Goal: Task Accomplishment & Management: Manage account settings

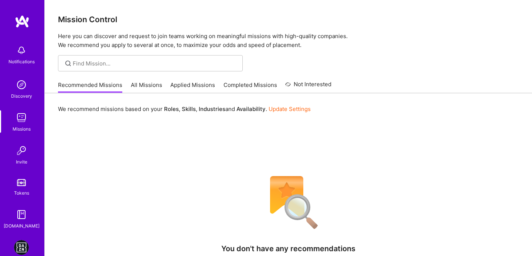
click at [25, 241] on img at bounding box center [21, 247] width 15 height 15
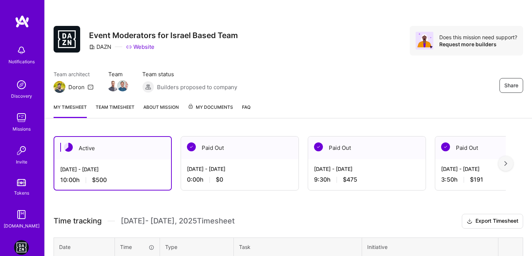
click at [128, 109] on link "Team timesheet" at bounding box center [115, 110] width 39 height 15
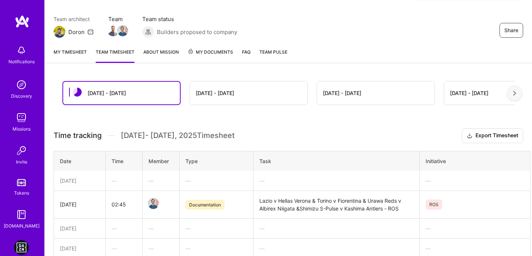
scroll to position [53, 0]
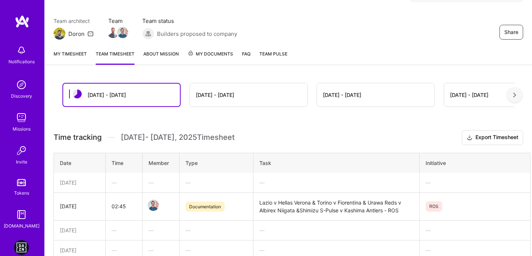
click at [86, 52] on link "My timesheet" at bounding box center [70, 57] width 33 height 15
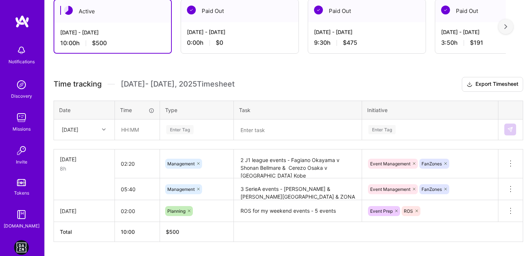
scroll to position [138, 0]
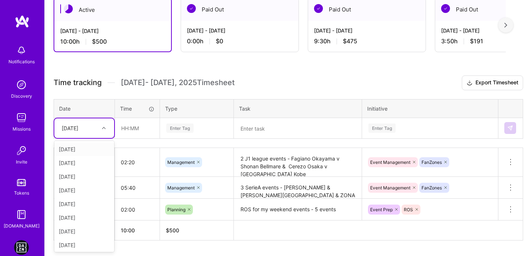
click at [78, 127] on div "[DATE]" at bounding box center [70, 128] width 17 height 8
click at [80, 240] on div "[DATE]" at bounding box center [84, 243] width 60 height 14
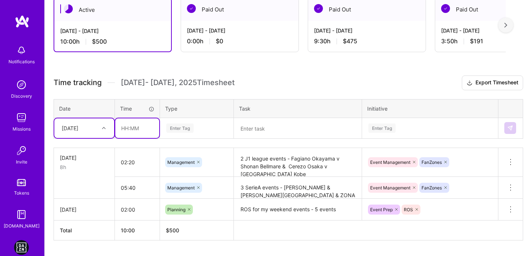
click at [122, 126] on input "text" at bounding box center [137, 128] width 44 height 20
type input "02:40"
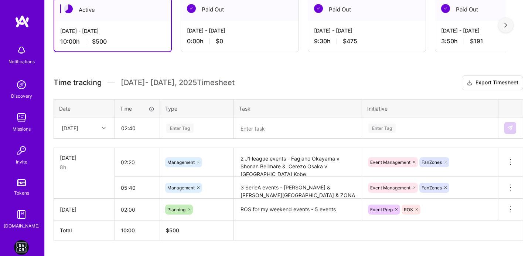
click at [203, 121] on div "Enter Tag" at bounding box center [196, 127] width 73 height 19
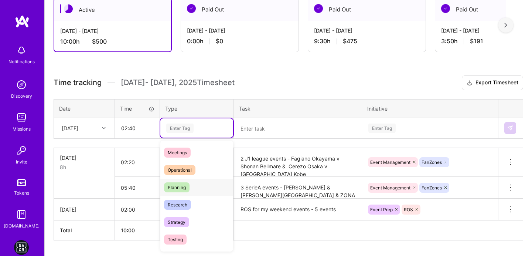
scroll to position [93, 0]
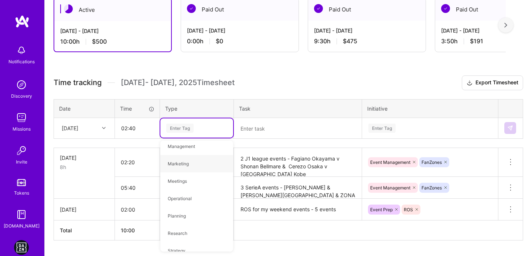
click at [281, 139] on div "Time tracking [DATE] - [DATE] Timesheet Export Timesheet Date Time Type Task In…" at bounding box center [288, 157] width 469 height 165
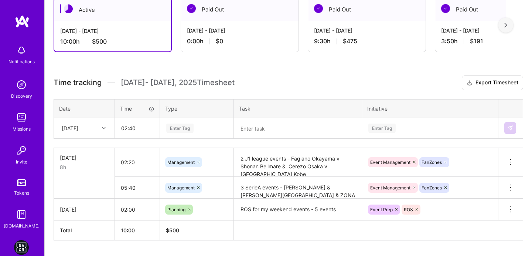
click at [199, 125] on div "Enter Tag" at bounding box center [196, 127] width 62 height 9
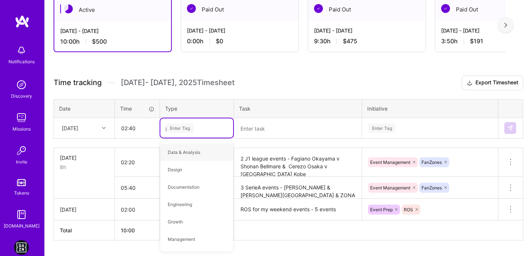
type input "pl"
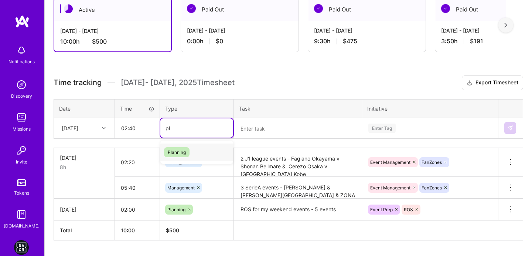
click at [186, 152] on span "Planning" at bounding box center [176, 152] width 25 height 10
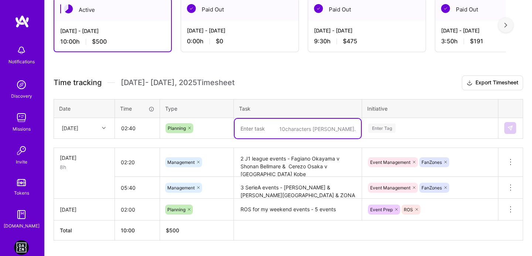
click at [263, 124] on textarea at bounding box center [297, 129] width 126 height 20
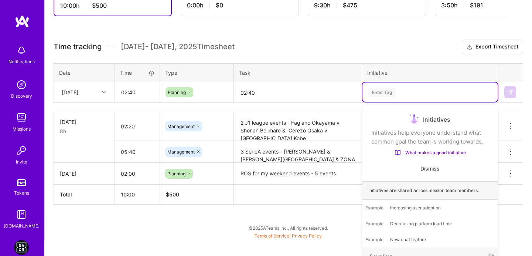
scroll to position [158, 0]
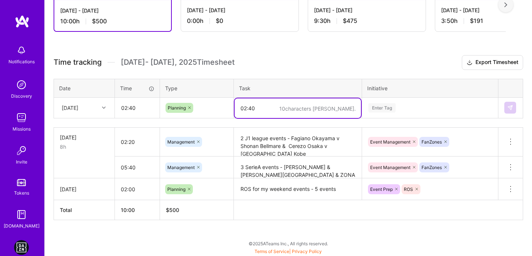
click at [311, 93] on table "Date Time Type Task Initiative [DATE] 02:40 Planning 10 characters min. 02:40 E…" at bounding box center [288, 99] width 469 height 40
click at [279, 110] on textarea "02:40" at bounding box center [297, 108] width 126 height 20
type textarea "ROS for my weekend events - 4 events."
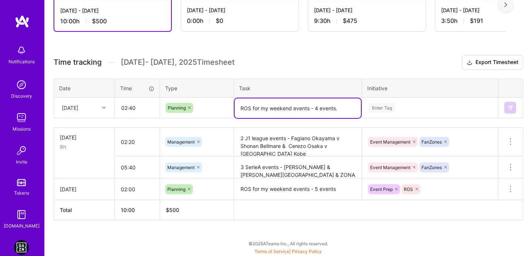
click at [391, 109] on div "Enter Tag" at bounding box center [429, 107] width 135 height 19
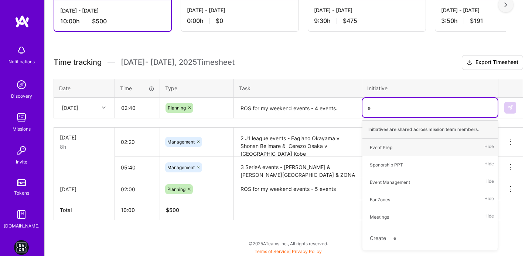
type input "eve"
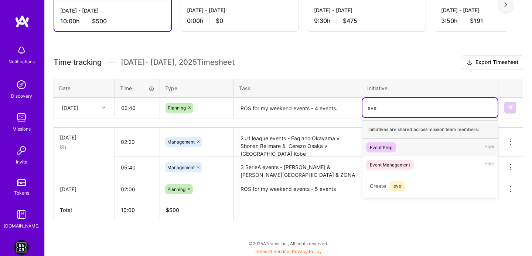
click at [384, 143] on span "Event Prep" at bounding box center [381, 147] width 30 height 10
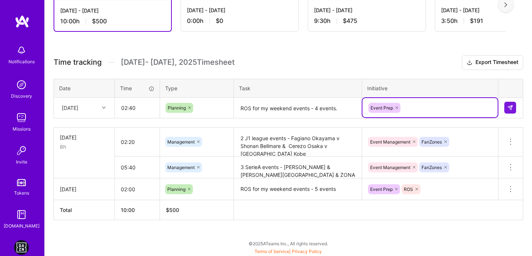
click at [412, 86] on div "Initiative" at bounding box center [430, 88] width 126 height 8
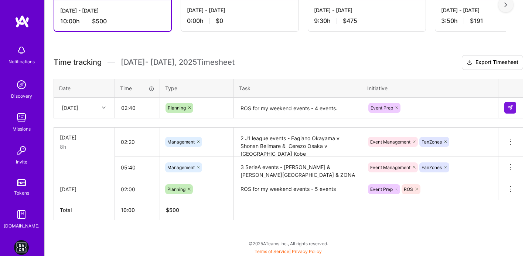
click at [388, 52] on div "Active [DATE] - [DATE] 10:00 h $500 Paid Out [DATE] - [DATE] 0:00 h $0 Paid Out…" at bounding box center [288, 112] width 487 height 287
click at [459, 104] on div "Event Prep" at bounding box center [429, 107] width 125 height 11
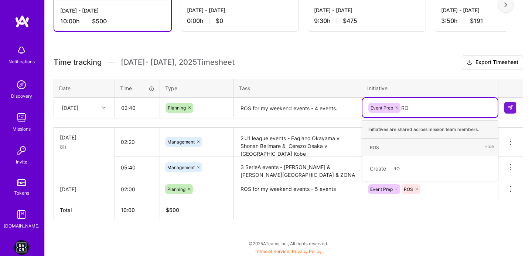
type input "ROS"
click at [409, 144] on div "ROS Hide" at bounding box center [429, 146] width 135 height 17
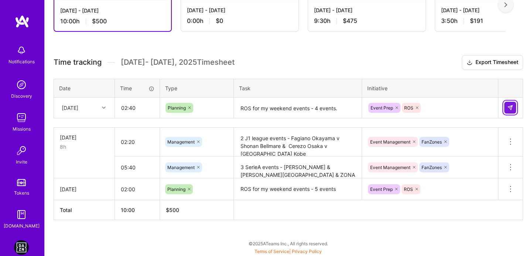
click at [507, 107] on img at bounding box center [510, 107] width 6 height 6
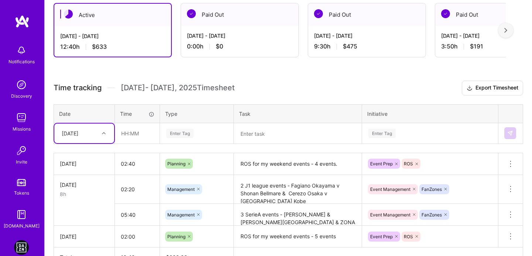
scroll to position [67, 0]
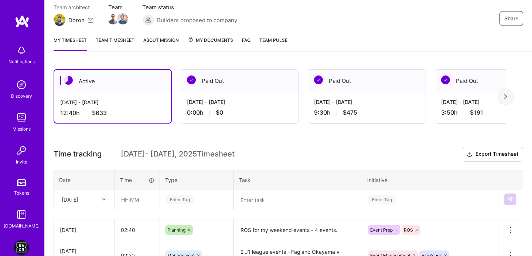
click at [128, 43] on link "Team timesheet" at bounding box center [115, 43] width 39 height 15
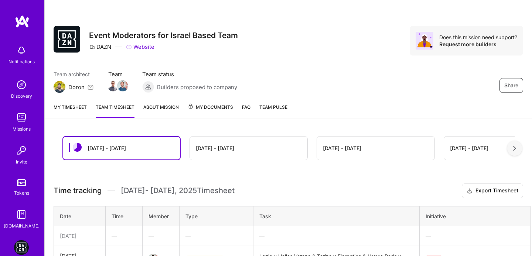
click at [68, 113] on link "My timesheet" at bounding box center [70, 110] width 33 height 15
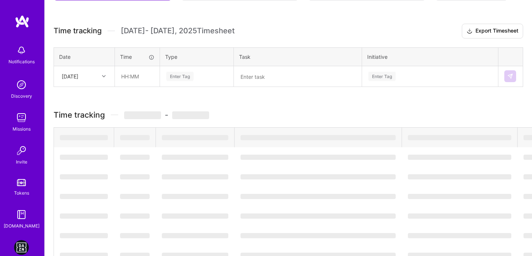
scroll to position [180, 0]
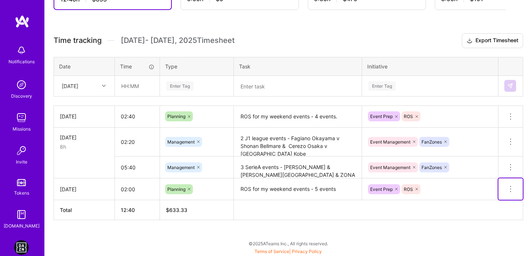
click at [510, 186] on icon at bounding box center [510, 186] width 1 height 1
click at [328, 189] on textarea "ROS for my weekend events - 5 events" at bounding box center [297, 189] width 126 height 20
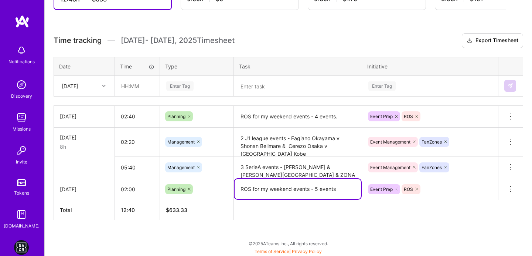
click at [328, 189] on textarea "ROS for my weekend events - 5 events" at bounding box center [297, 189] width 126 height 20
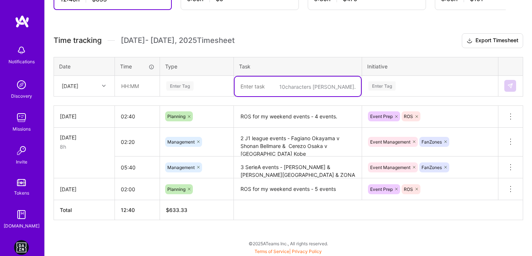
click at [258, 93] on textarea at bounding box center [297, 86] width 126 height 20
paste textarea "ROS for my weekend events - 5 events"
type textarea "ROS for my weekend events - 5 events"
click at [396, 90] on div "Enter Tag" at bounding box center [429, 85] width 135 height 19
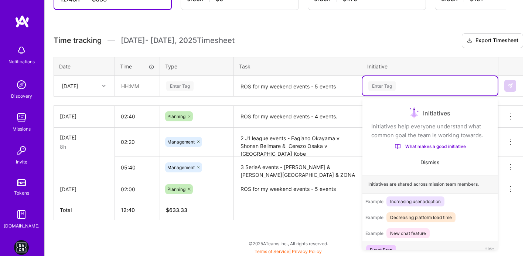
scroll to position [14, 0]
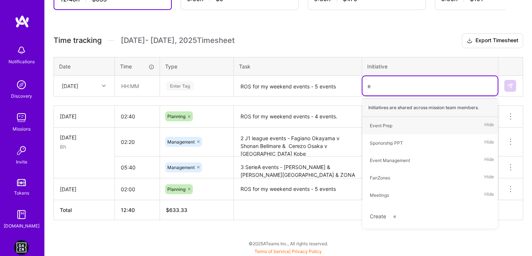
type input "ev"
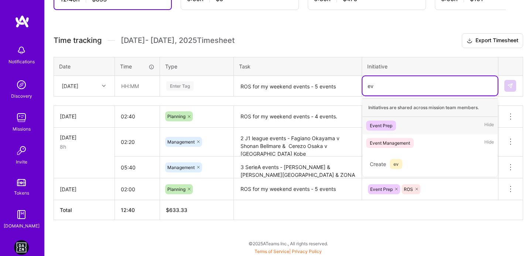
drag, startPoint x: 389, startPoint y: 128, endPoint x: 373, endPoint y: 128, distance: 15.9
click at [389, 128] on div "Event Prep" at bounding box center [381, 125] width 23 height 8
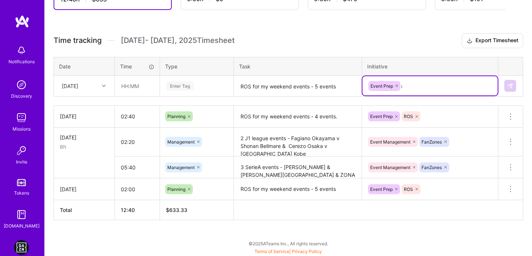
type input "ros"
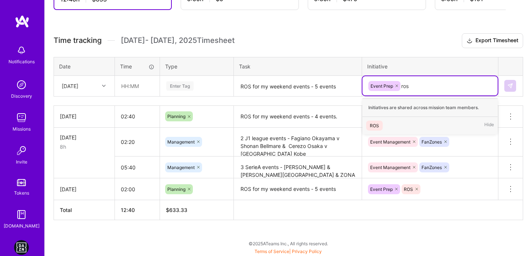
drag, startPoint x: 380, startPoint y: 121, endPoint x: 222, endPoint y: 109, distance: 158.5
click at [380, 121] on span "ROS" at bounding box center [374, 125] width 17 height 10
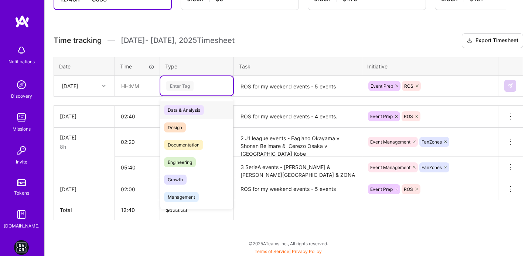
click at [186, 90] on div "Enter Tag" at bounding box center [196, 85] width 73 height 19
type input "o"
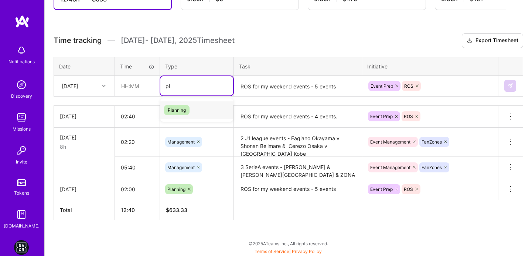
type input "pla"
drag, startPoint x: 167, startPoint y: 108, endPoint x: 138, endPoint y: 100, distance: 30.2
click at [167, 108] on span "Planning" at bounding box center [176, 110] width 25 height 10
click at [119, 85] on input "text" at bounding box center [137, 86] width 44 height 20
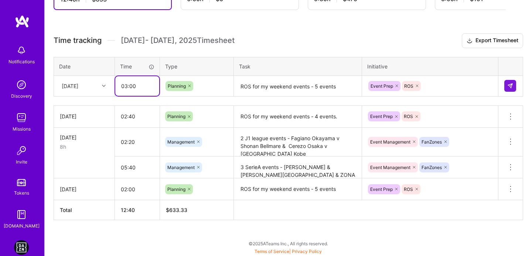
type input "03:00"
click at [78, 82] on div "[DATE]" at bounding box center [70, 86] width 17 height 8
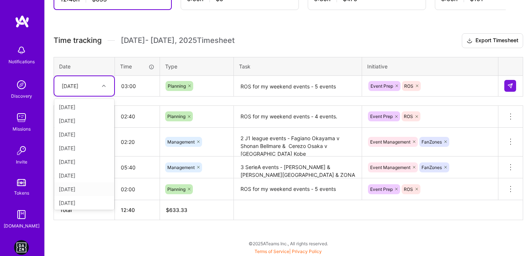
click at [80, 191] on div "[DATE]" at bounding box center [84, 189] width 60 height 14
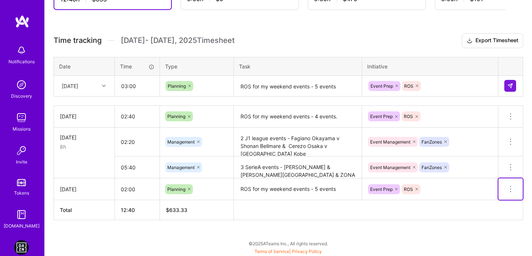
click at [510, 188] on icon at bounding box center [510, 188] width 9 height 9
click at [501, 195] on button "Delete row" at bounding box center [492, 201] width 38 height 18
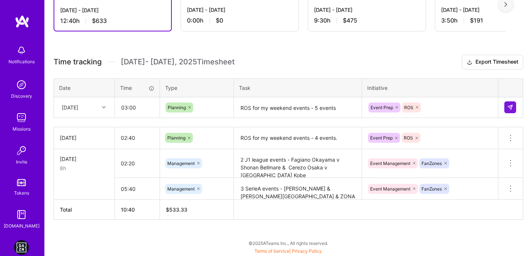
scroll to position [158, 0]
click at [513, 109] on button at bounding box center [510, 108] width 12 height 12
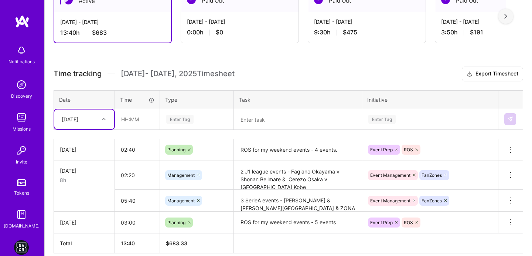
scroll to position [180, 0]
